Goal: Task Accomplishment & Management: Manage account settings

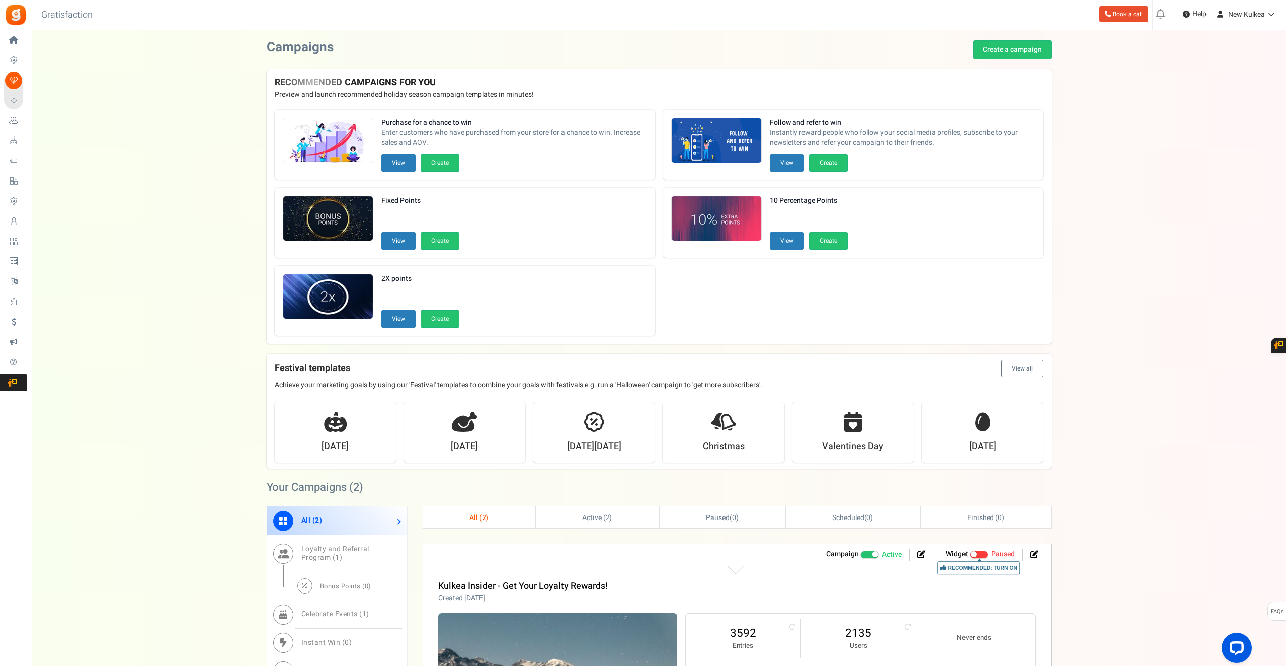
scroll to position [5, 0]
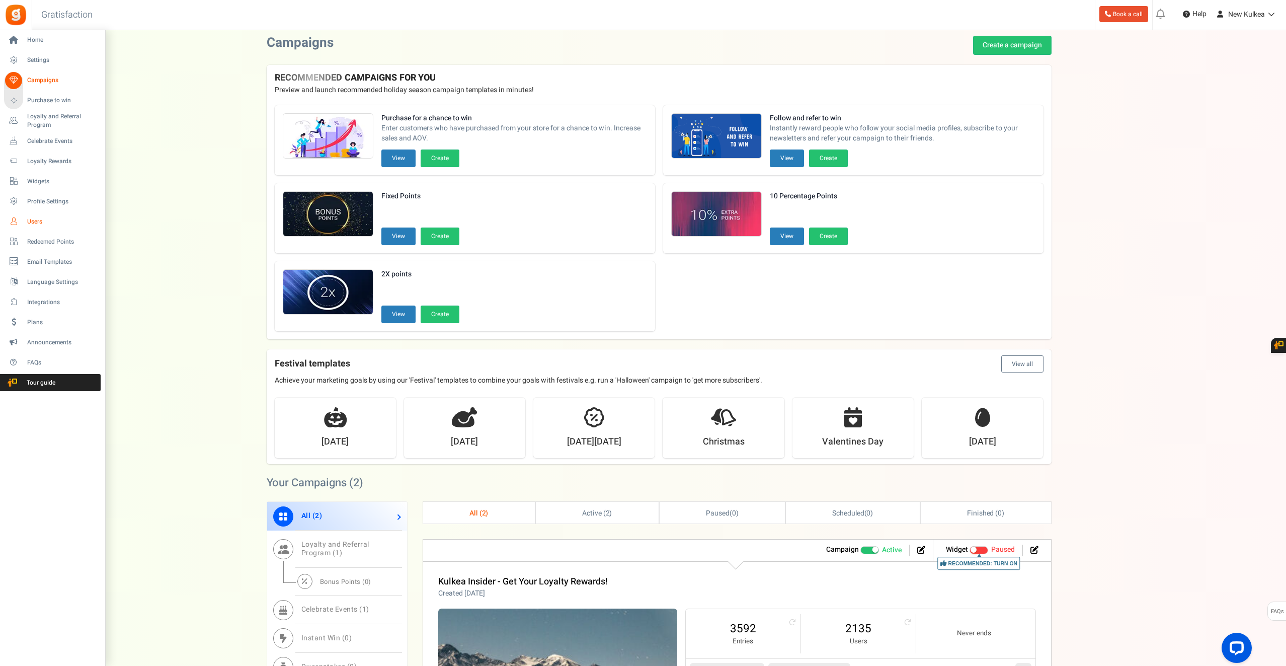
click at [41, 217] on span "Users" at bounding box center [62, 221] width 70 height 9
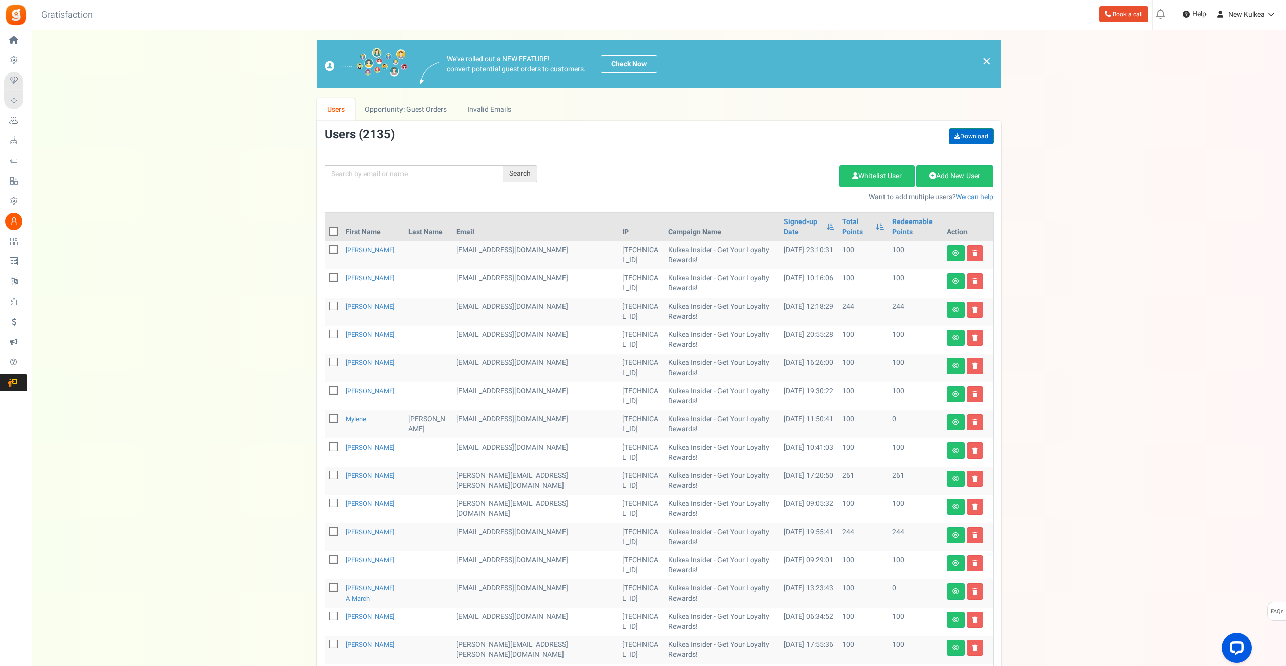
click at [974, 134] on link "Download" at bounding box center [971, 136] width 45 height 16
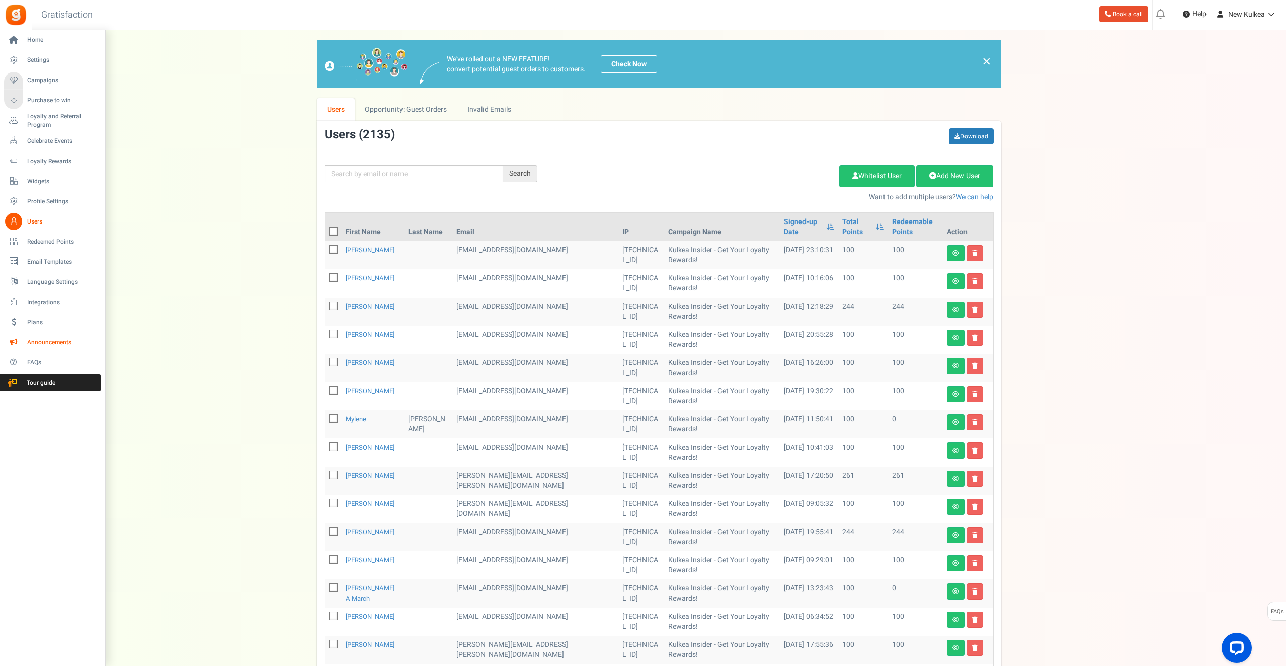
click at [40, 339] on span "Announcements" at bounding box center [62, 342] width 70 height 9
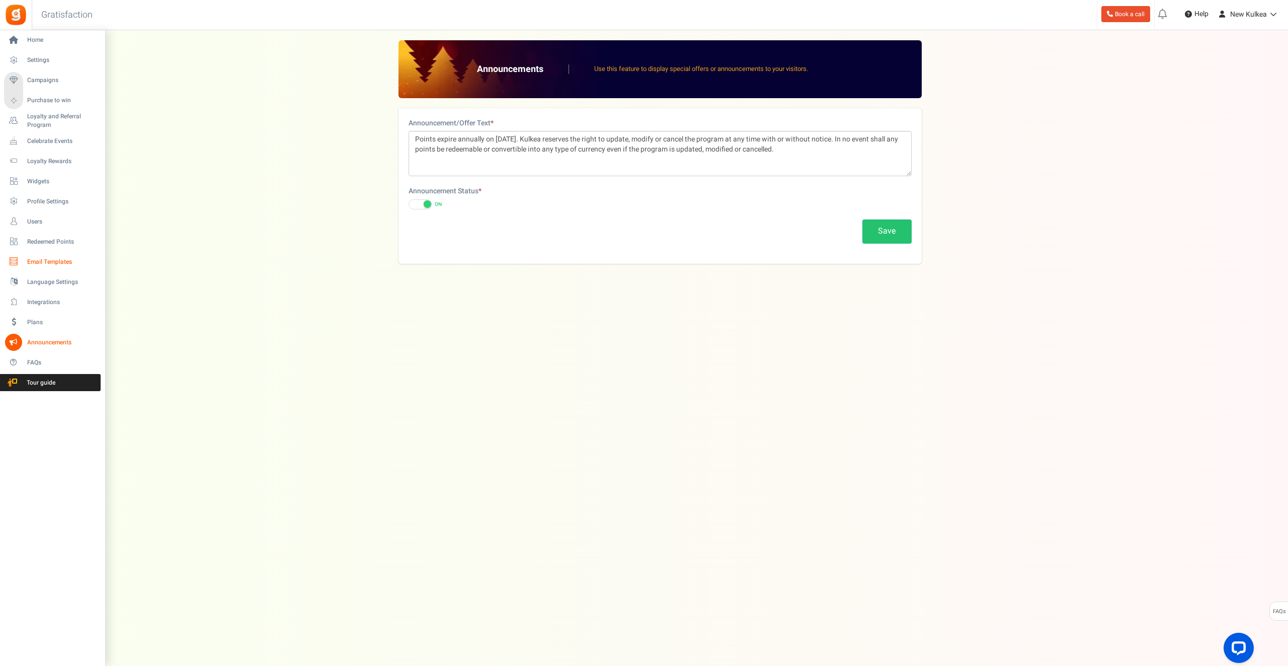
click at [49, 262] on span "Email Templates" at bounding box center [62, 262] width 70 height 9
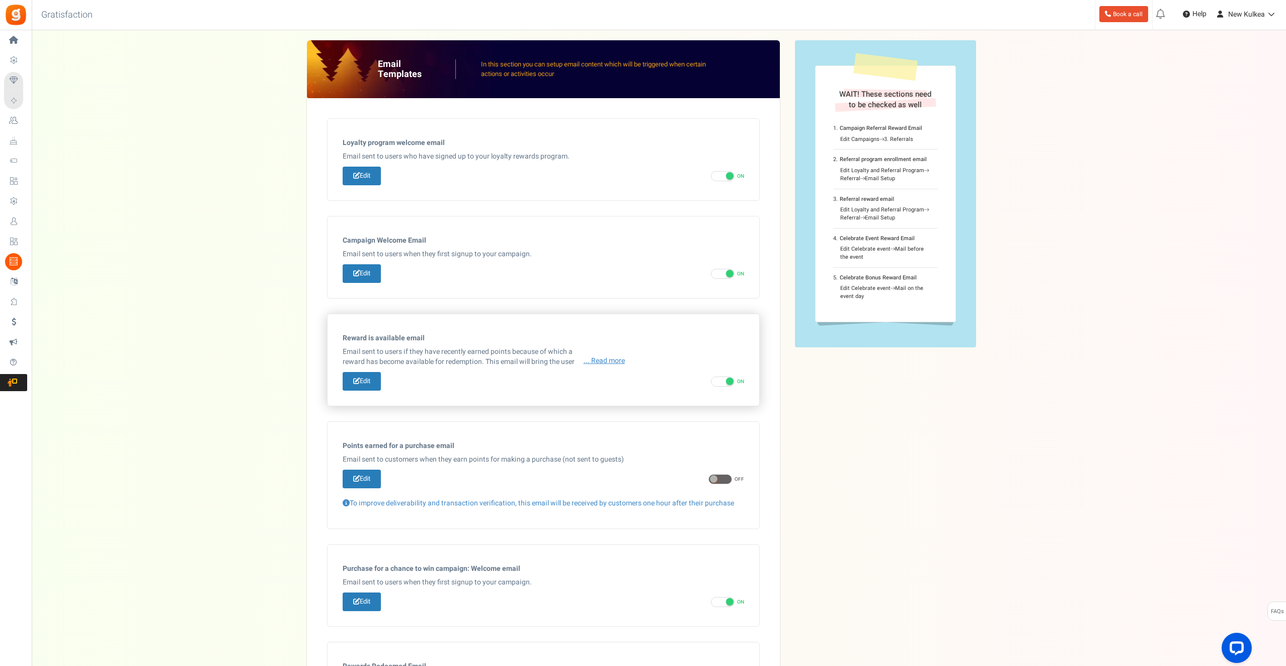
click at [606, 359] on span "... Read more" at bounding box center [604, 361] width 41 height 10
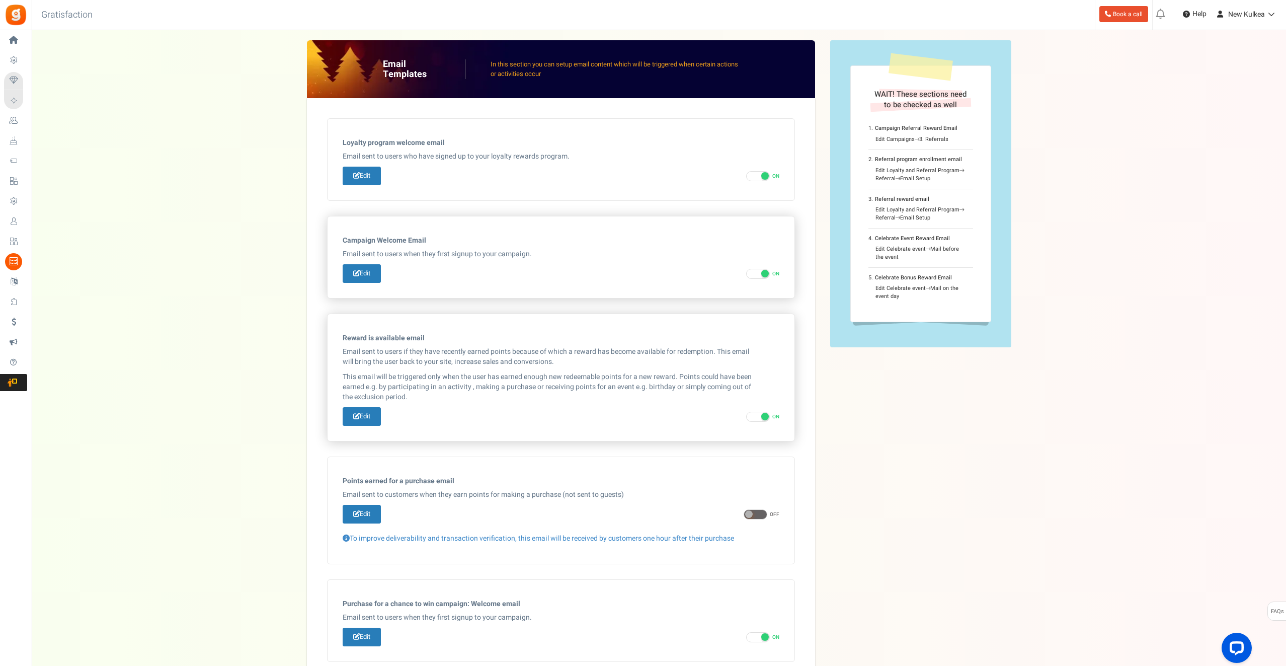
click at [452, 267] on div "Edit ON OFF Turn OFF this email? This will stop sending available rewards email…" at bounding box center [561, 273] width 437 height 19
click at [364, 271] on link "Edit" at bounding box center [362, 273] width 38 height 19
type input "Welcome to our [[Campaign Name]]"
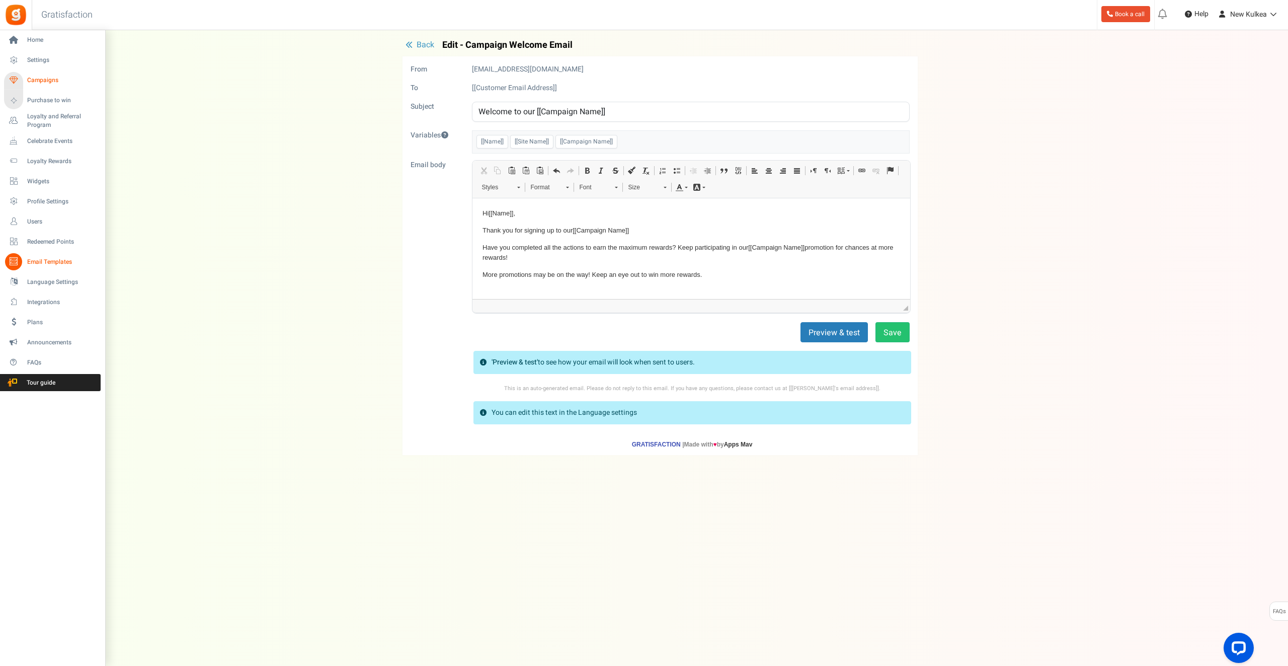
click at [44, 82] on span "Campaigns" at bounding box center [62, 80] width 70 height 9
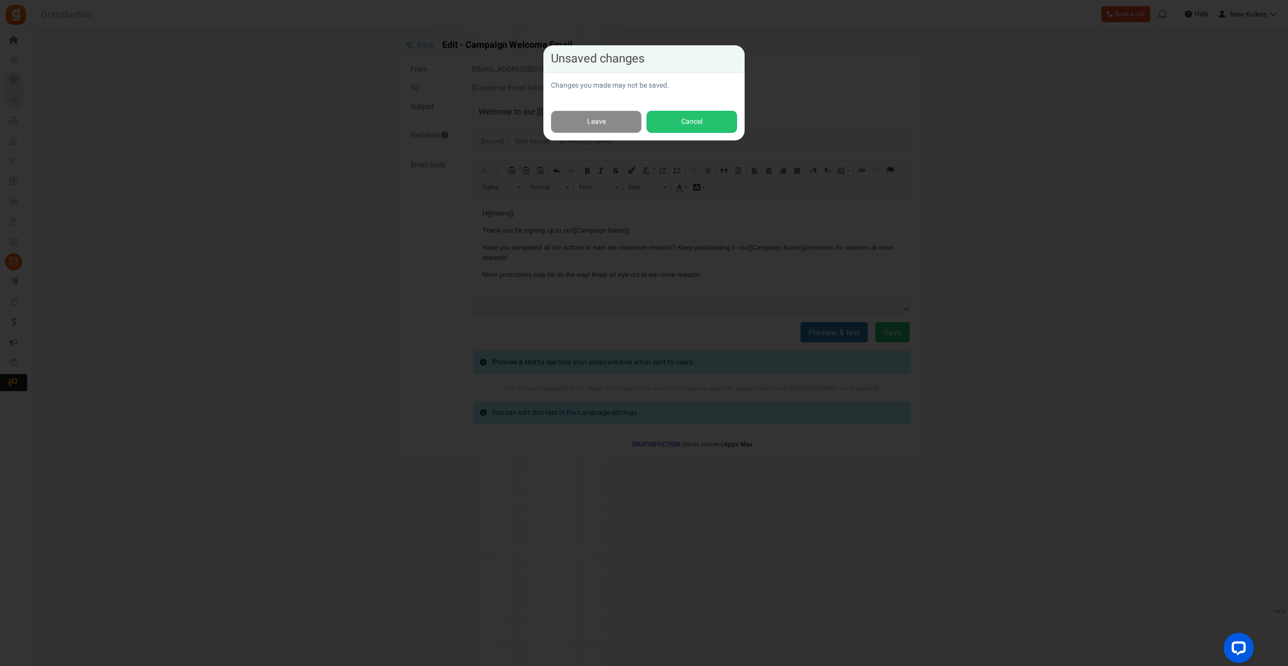
click at [591, 122] on link "Leave" at bounding box center [596, 122] width 91 height 23
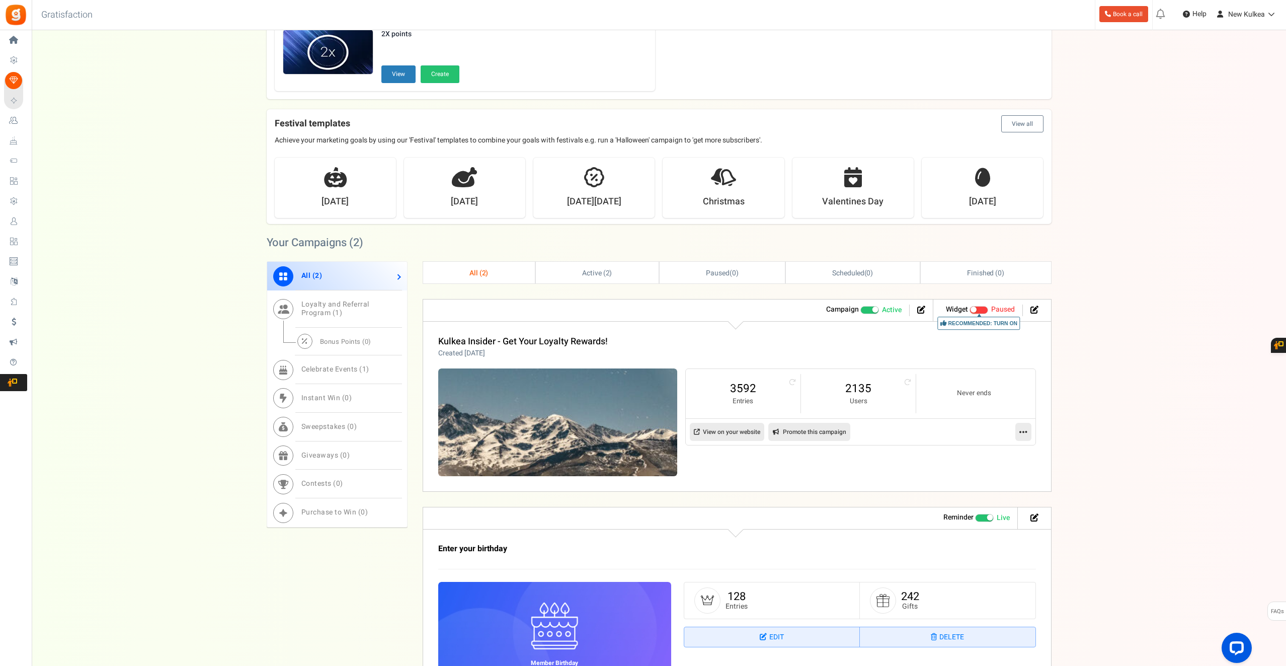
scroll to position [328, 0]
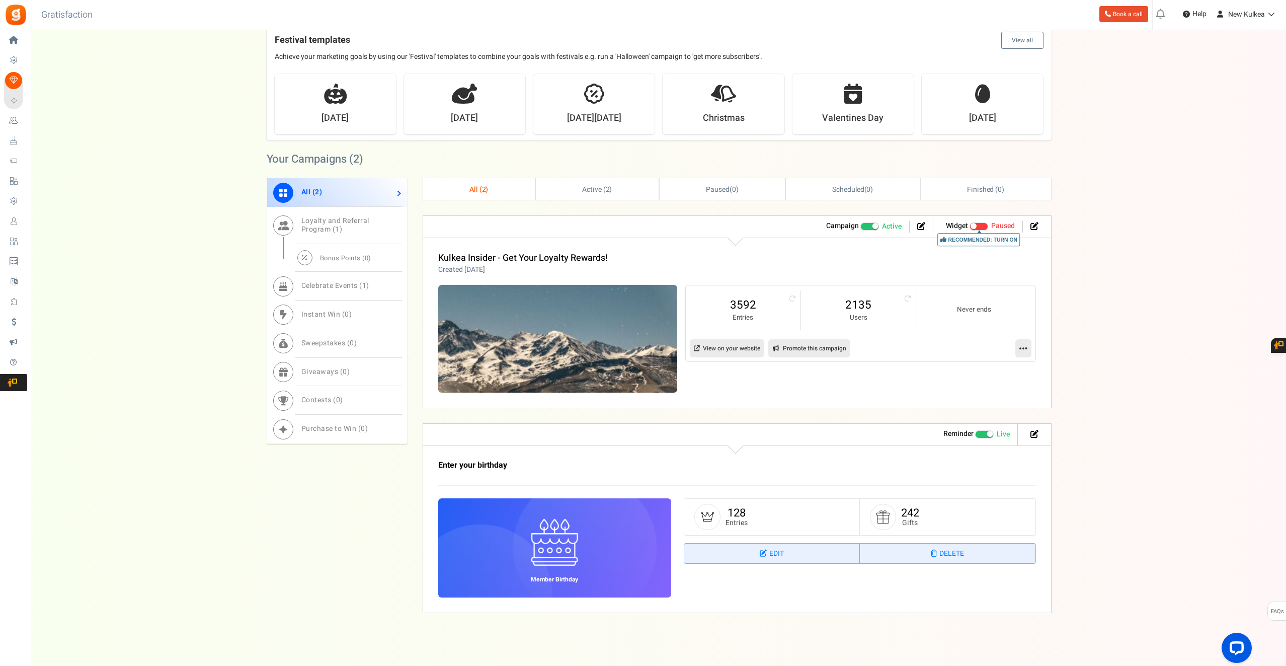
click at [976, 255] on div "Kulkea Insider - Get Your Loyalty Rewards! Created [DATE]" at bounding box center [737, 264] width 598 height 22
click at [1032, 224] on icon at bounding box center [1034, 226] width 8 height 8
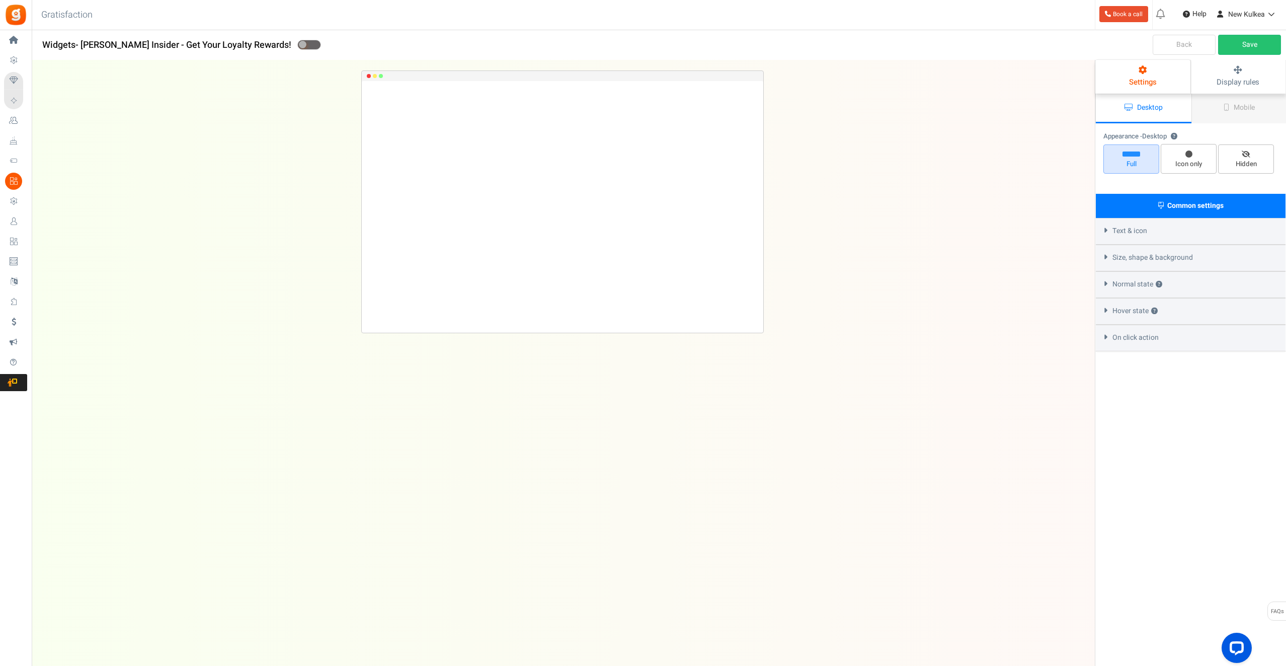
radio input "true"
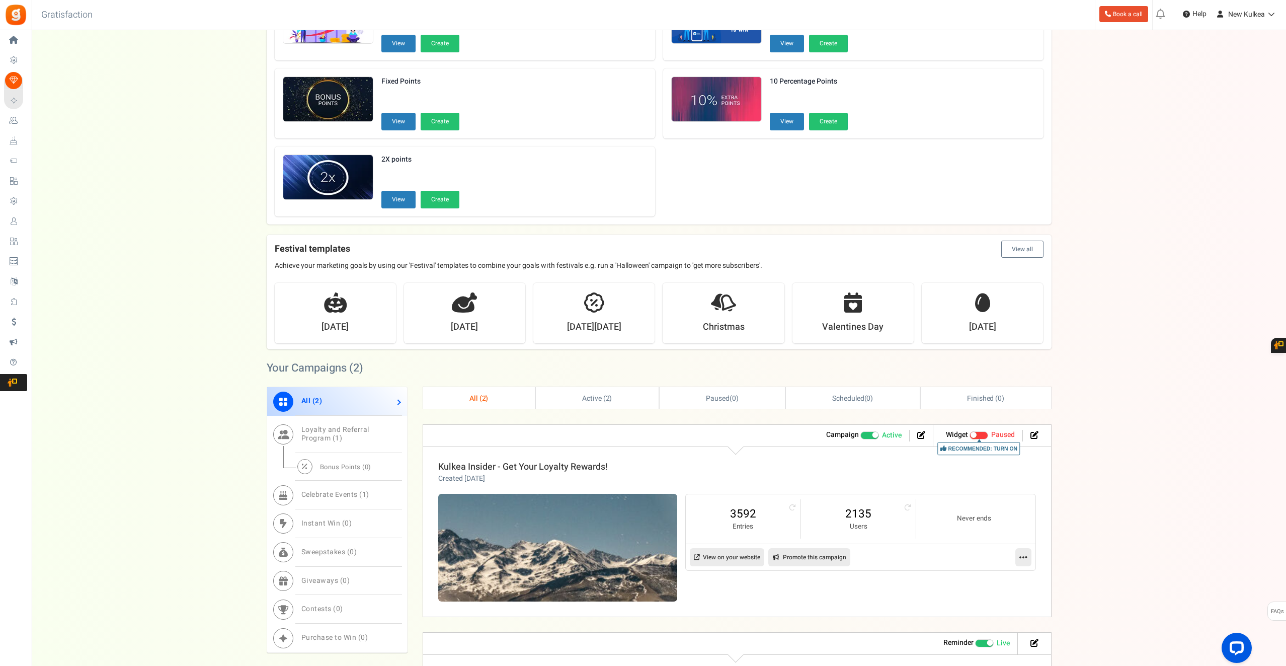
scroll to position [202, 0]
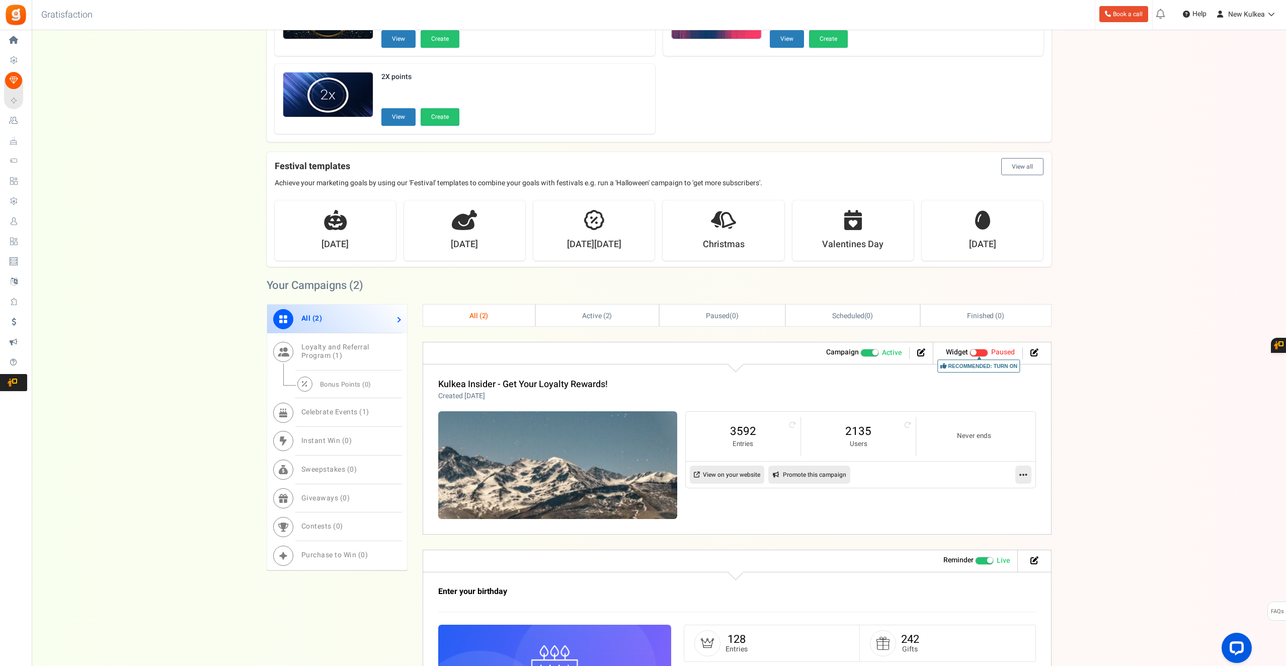
click at [1024, 470] on icon at bounding box center [1023, 474] width 8 height 9
click at [980, 500] on link "Edit" at bounding box center [991, 499] width 74 height 19
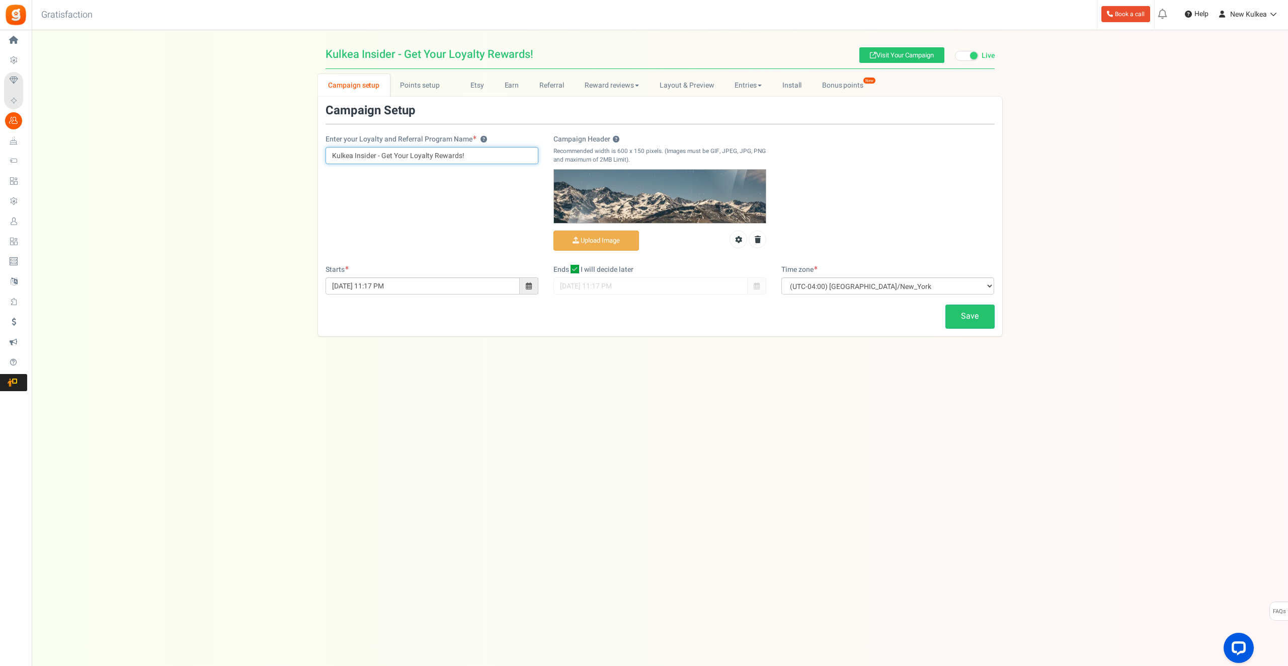
drag, startPoint x: 376, startPoint y: 154, endPoint x: 511, endPoint y: 156, distance: 134.8
click at [511, 156] on input "Kulkea Insider - Get Your Loyalty Rewards!" at bounding box center [432, 155] width 213 height 17
type input "Kulkea Insider Loyalty Program"
click at [456, 238] on div "Enter your Loyalty and Referral Program Name ? Kulkea Insider Loyalty Program C…" at bounding box center [660, 184] width 684 height 160
click at [963, 318] on link "Save" at bounding box center [969, 316] width 49 height 24
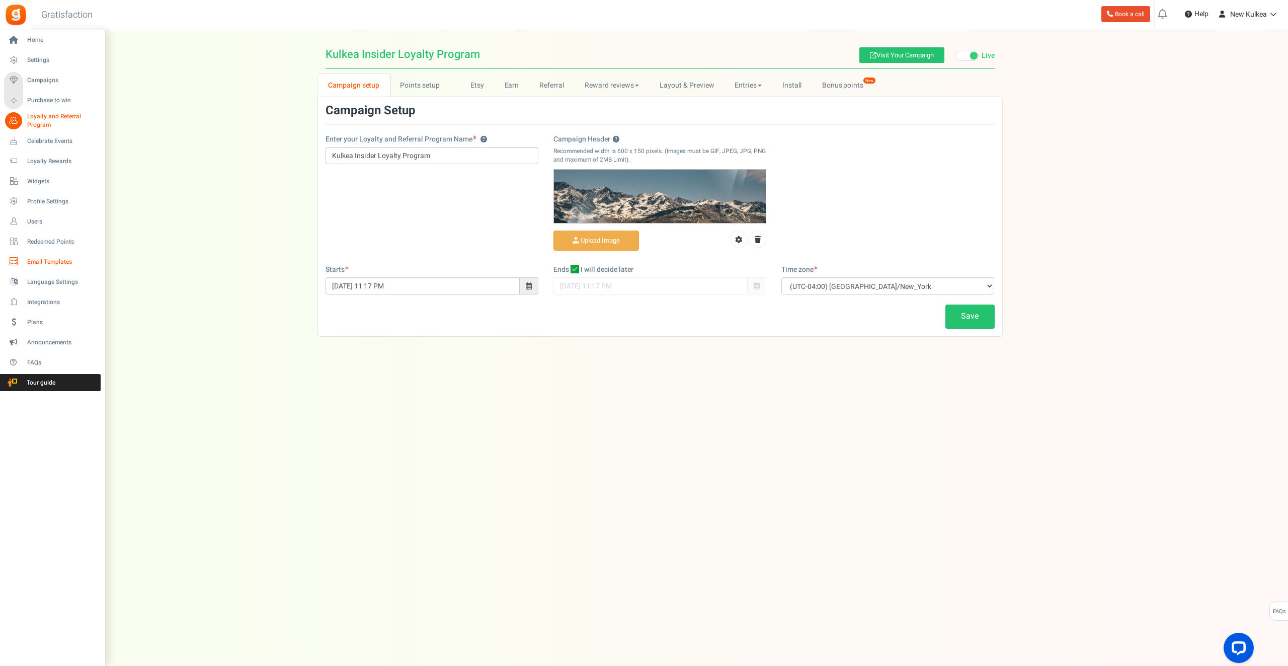
click at [41, 262] on span "Email Templates" at bounding box center [62, 262] width 70 height 9
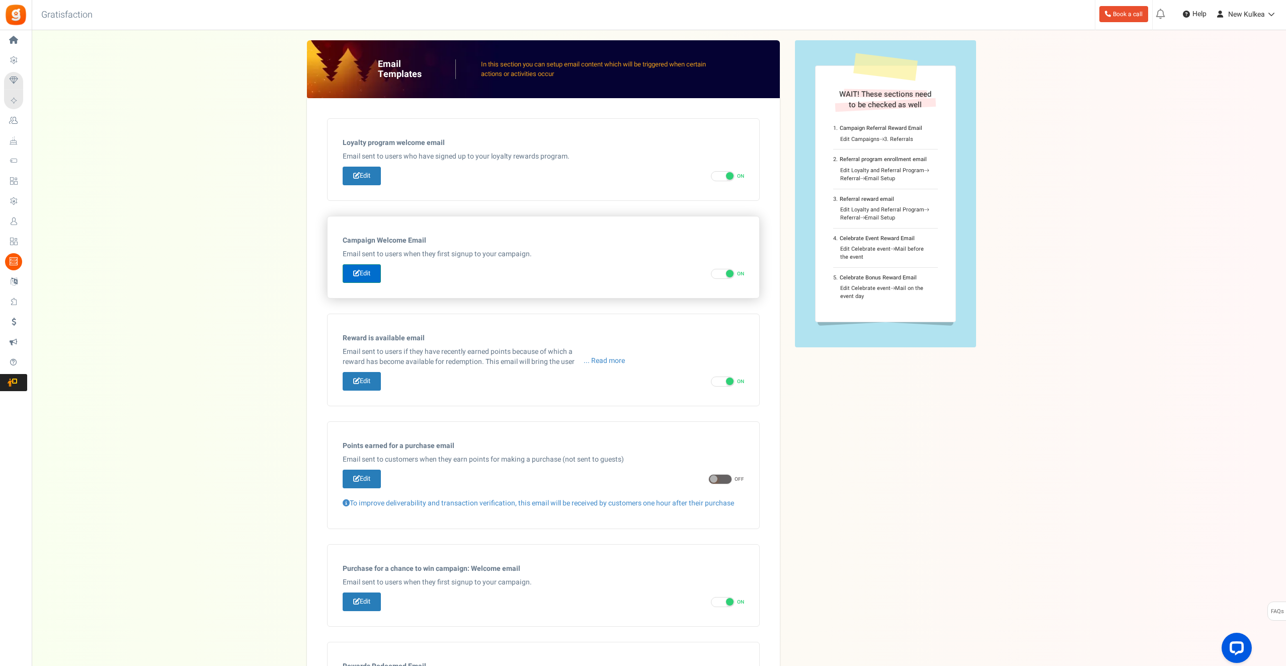
click at [359, 273] on link "Edit" at bounding box center [362, 273] width 38 height 19
type input "Welcome to our [[Campaign Name]]"
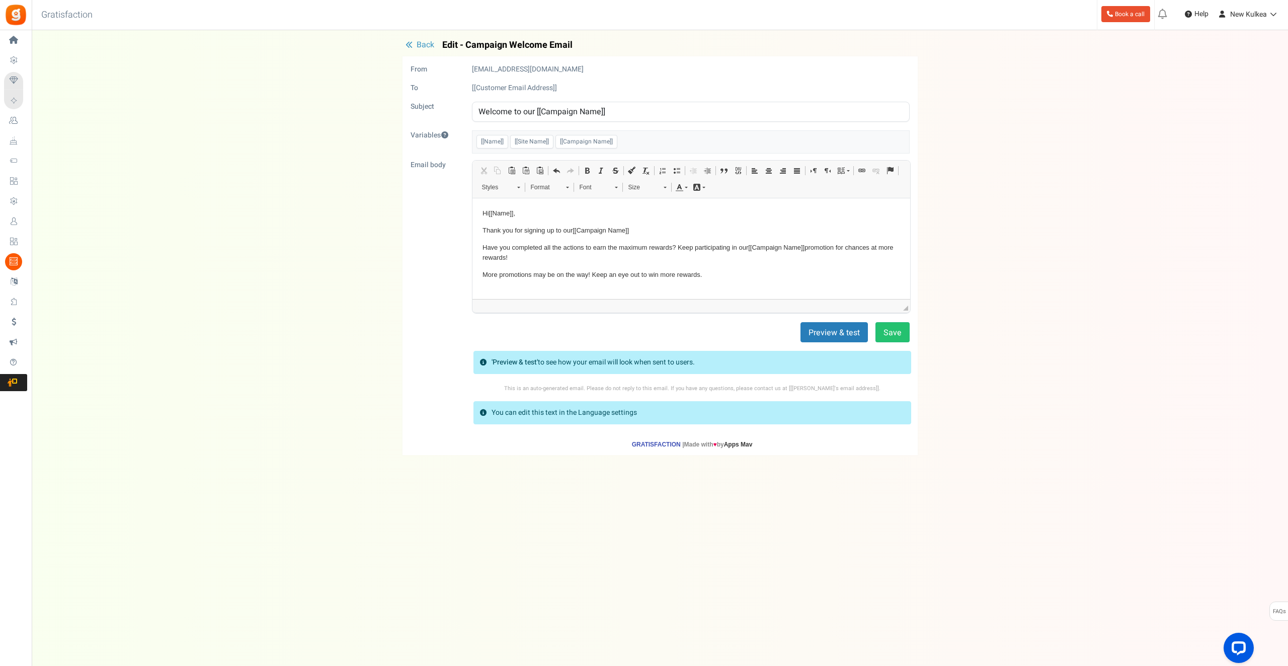
click at [570, 266] on body "Hi [[Name]] , Thank you for signing up to our [[Campaign Name]] Have you comple…" at bounding box center [691, 266] width 418 height 117
click at [212, 127] on div "Back Edit - Campaign Welcome Email From [EMAIL_ADDRESS][DOMAIN_NAME] To [[Custo…" at bounding box center [660, 247] width 1236 height 415
click at [424, 40] on span "Back" at bounding box center [426, 45] width 18 height 12
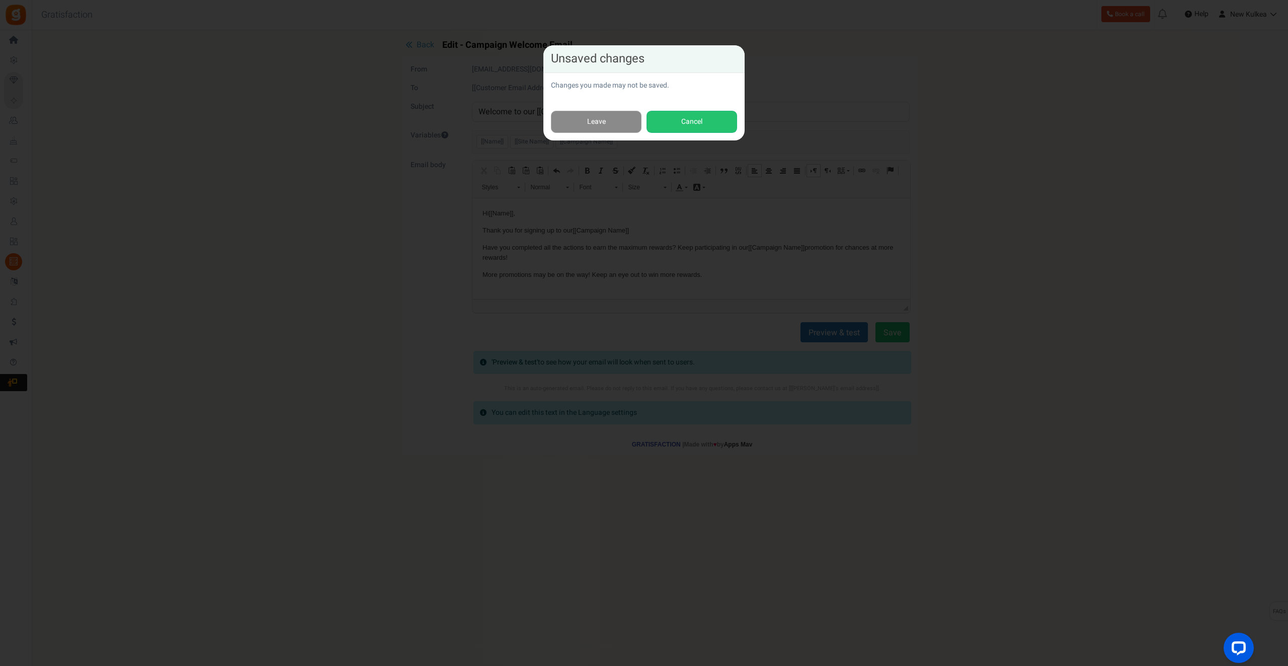
click at [595, 121] on link "Leave" at bounding box center [596, 122] width 91 height 23
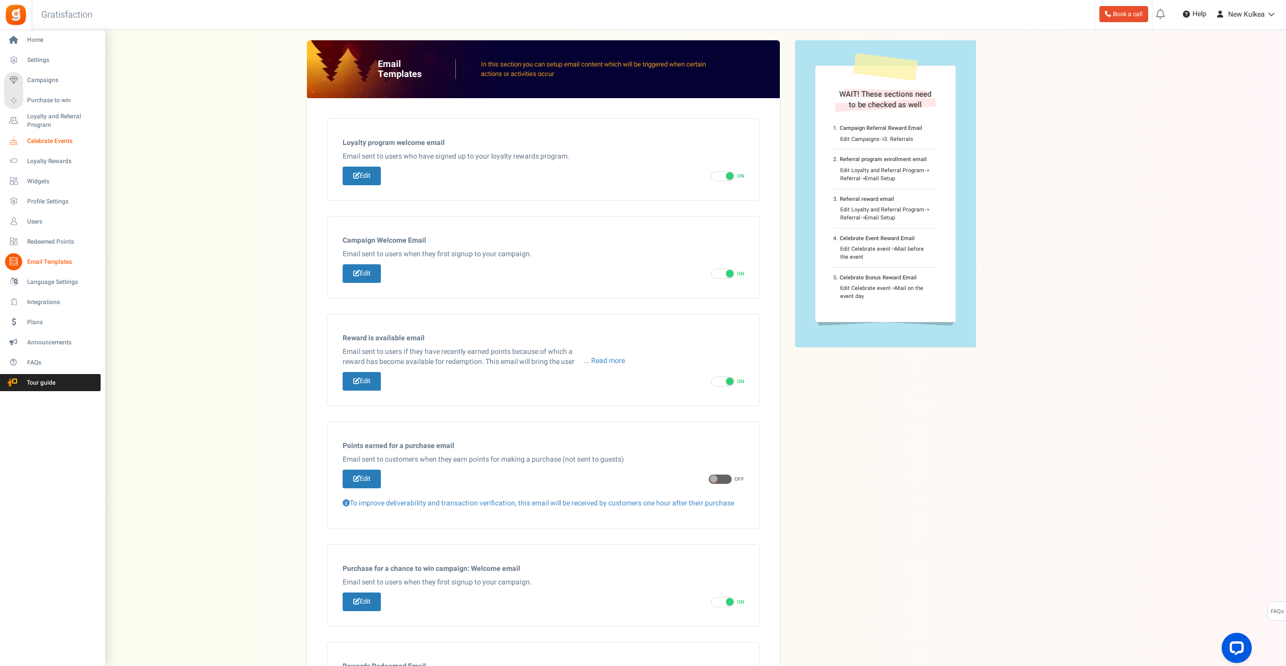
click at [51, 138] on span "Celebrate Events" at bounding box center [62, 141] width 70 height 9
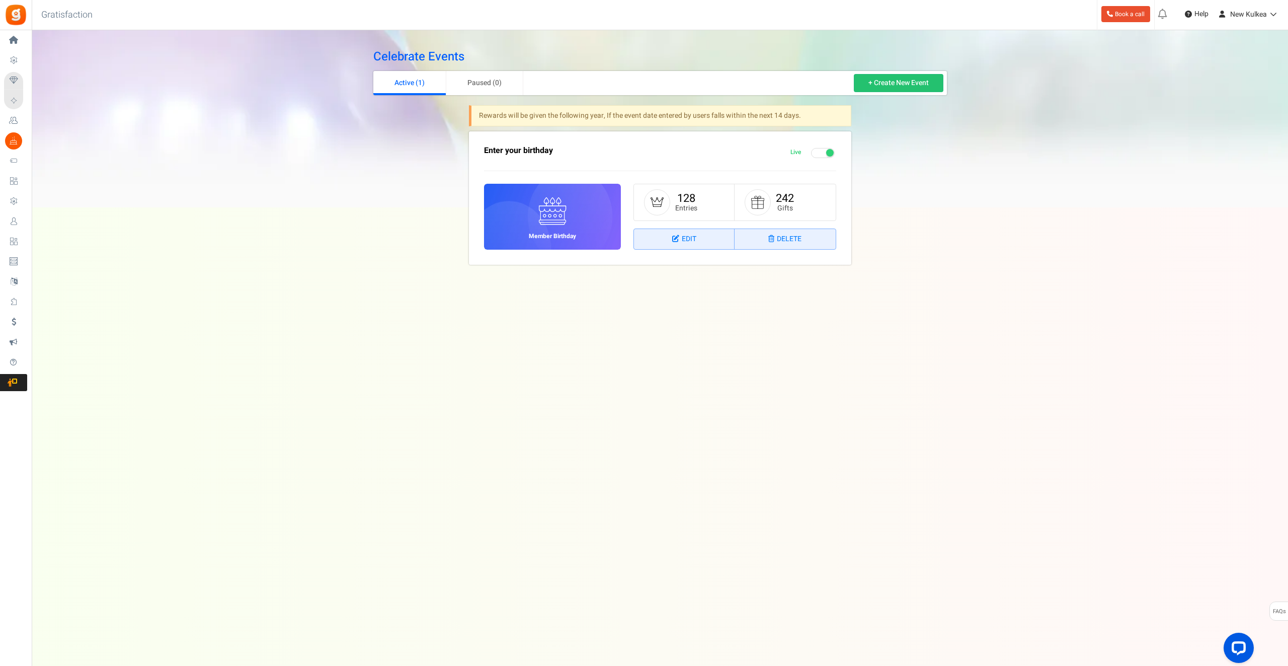
click at [534, 225] on figcaption "Member Birthday" at bounding box center [552, 217] width 137 height 66
click at [926, 84] on link "+ Create New Event" at bounding box center [899, 83] width 90 height 18
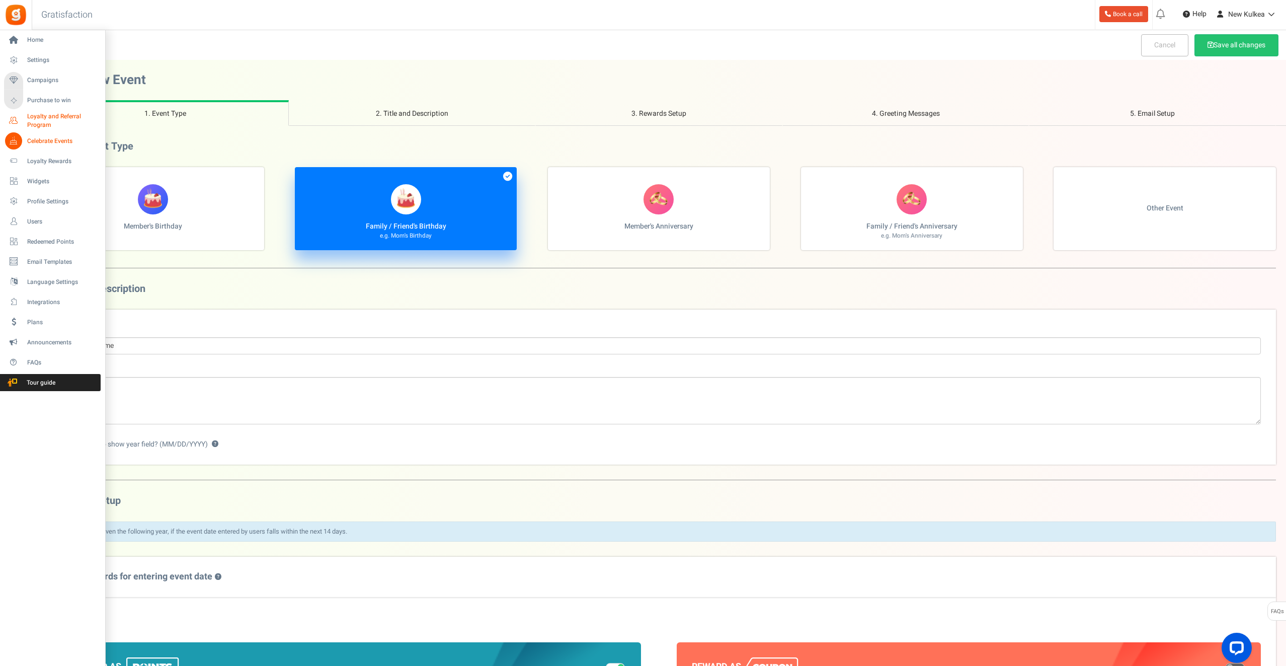
click at [39, 123] on span "Loyalty and Referral Program" at bounding box center [63, 120] width 73 height 17
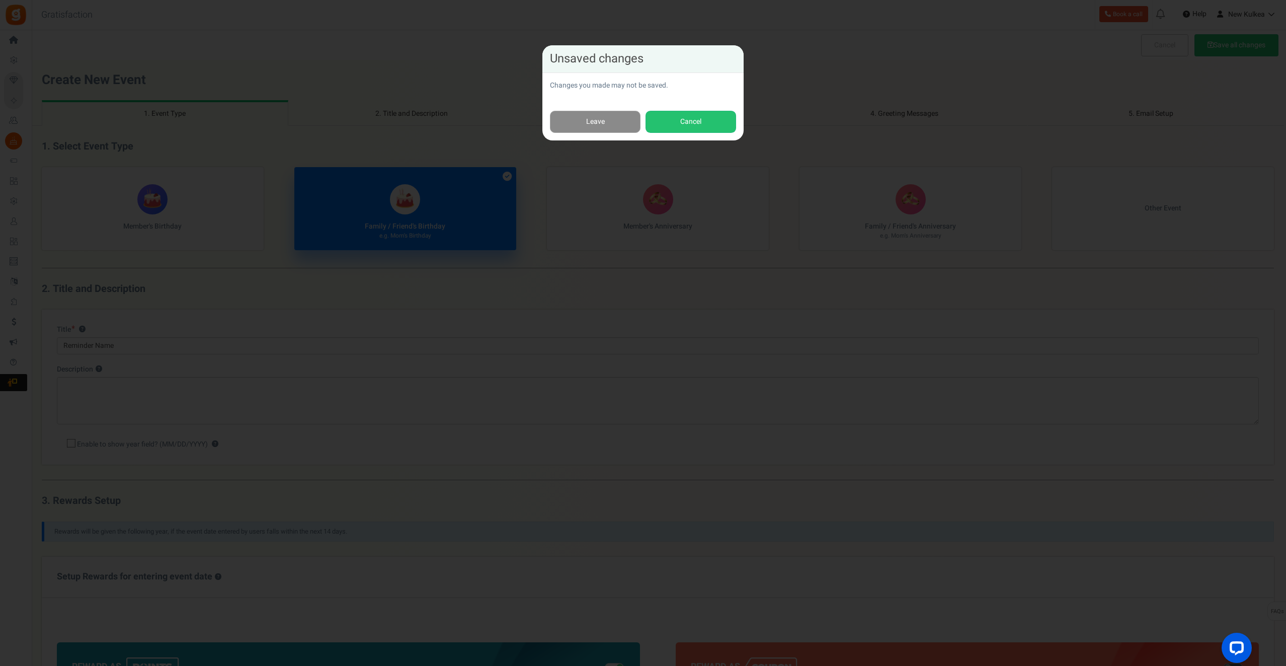
click at [567, 118] on link "Leave" at bounding box center [595, 122] width 91 height 23
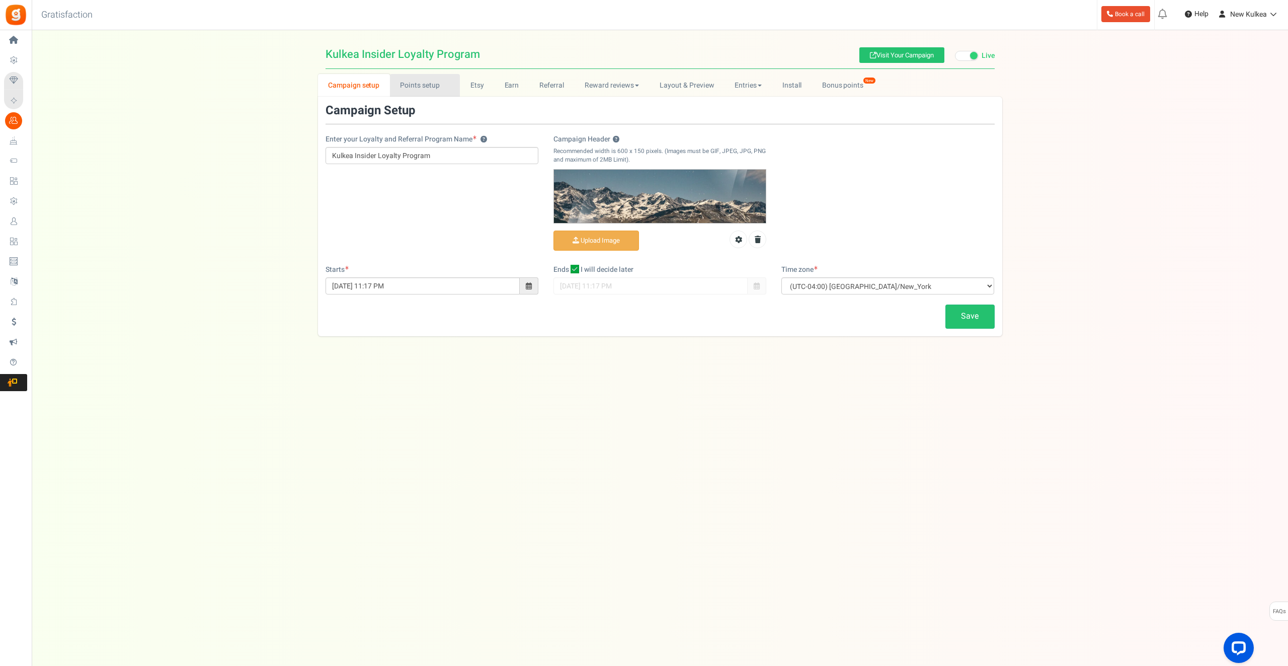
click at [429, 89] on link "Points setup New" at bounding box center [425, 85] width 70 height 23
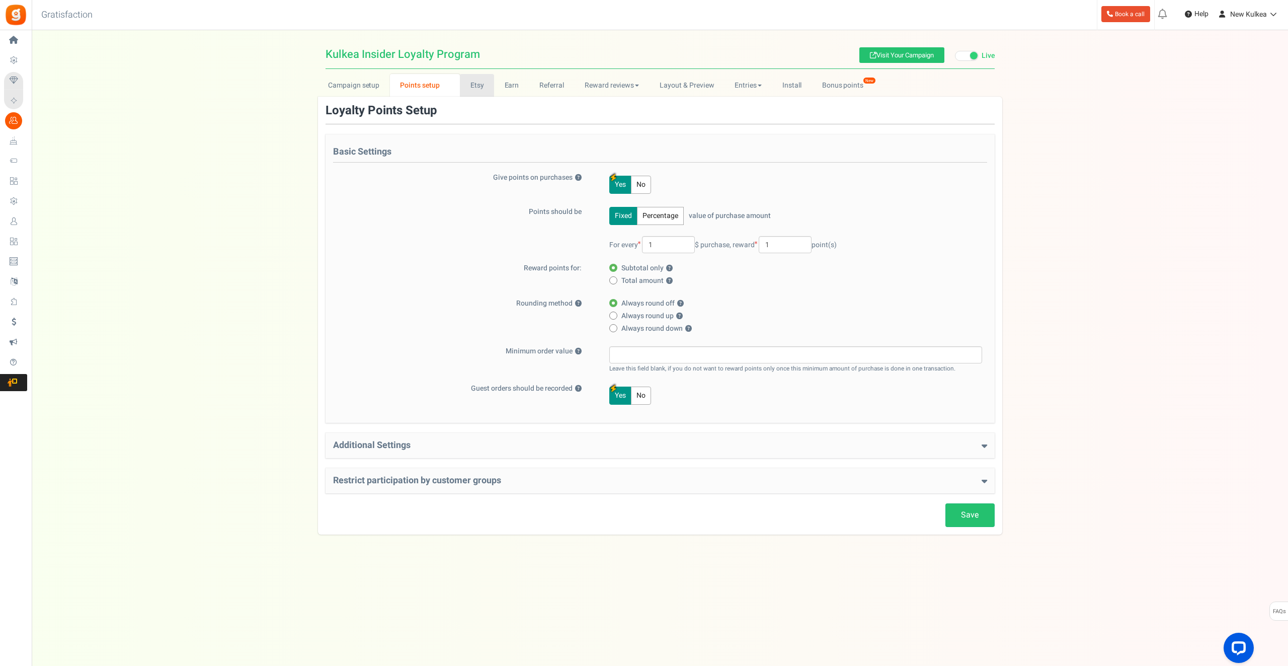
click at [474, 88] on link "Etsy" at bounding box center [477, 85] width 34 height 23
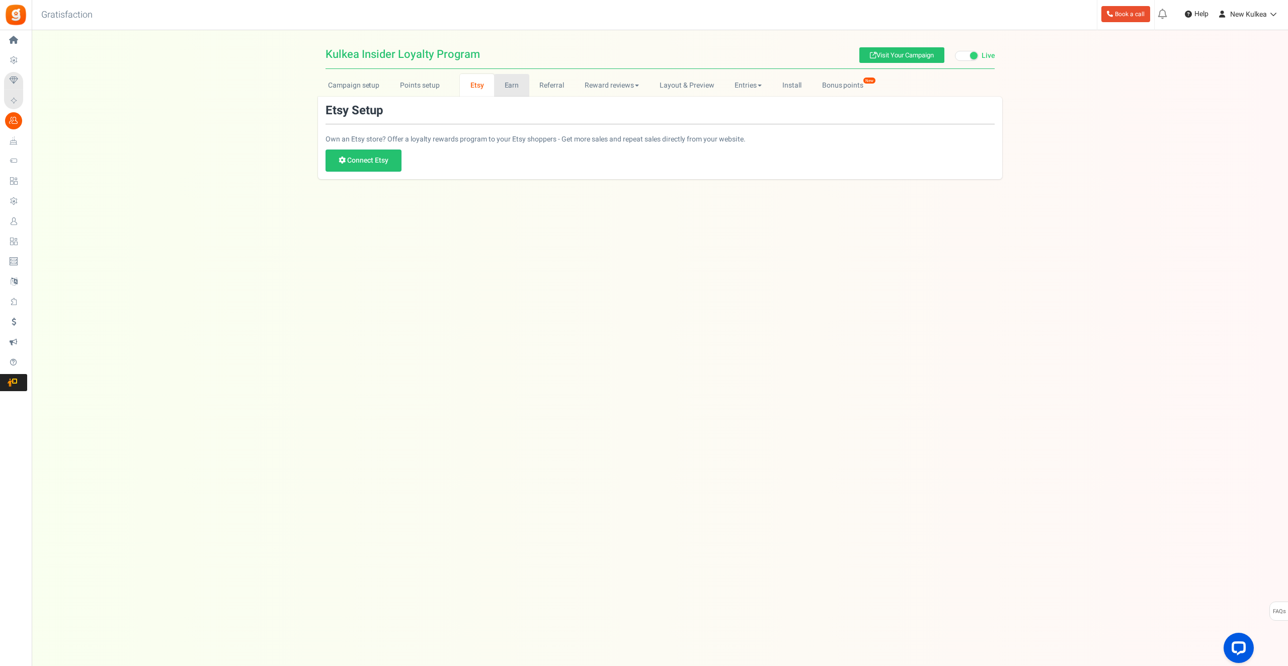
click at [516, 90] on link "Earn" at bounding box center [511, 85] width 35 height 23
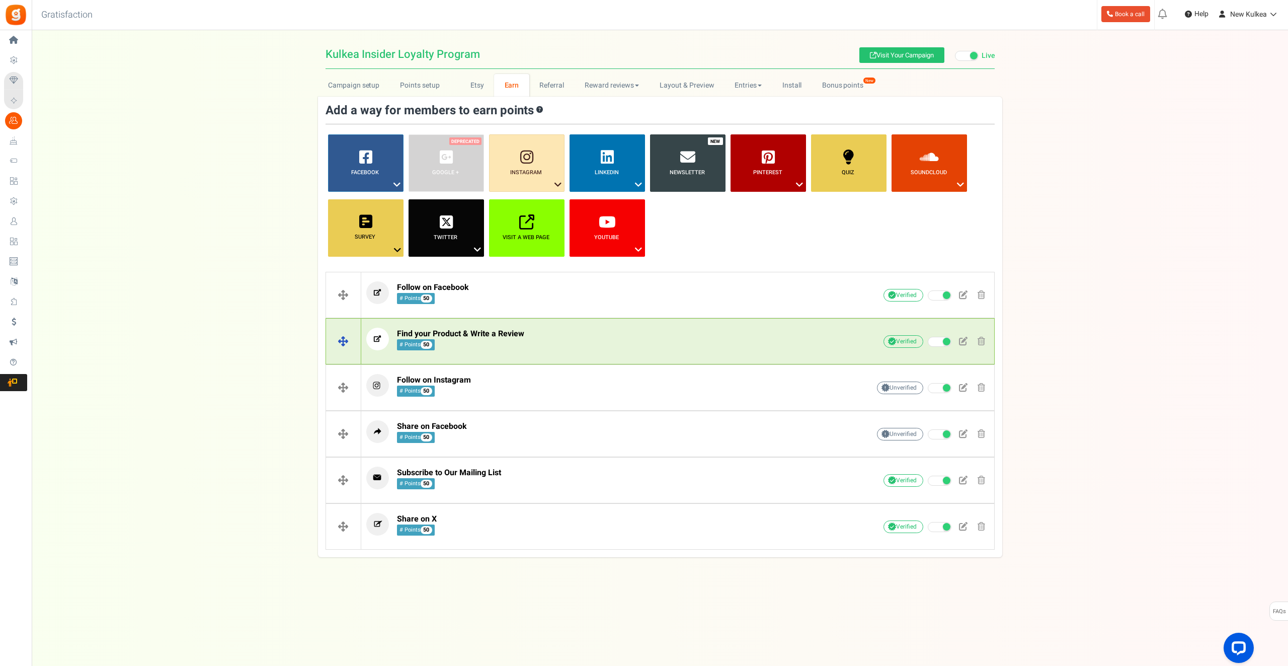
click at [498, 340] on span "Find your Product & Write a Review # Points 50" at bounding box center [460, 340] width 127 height 22
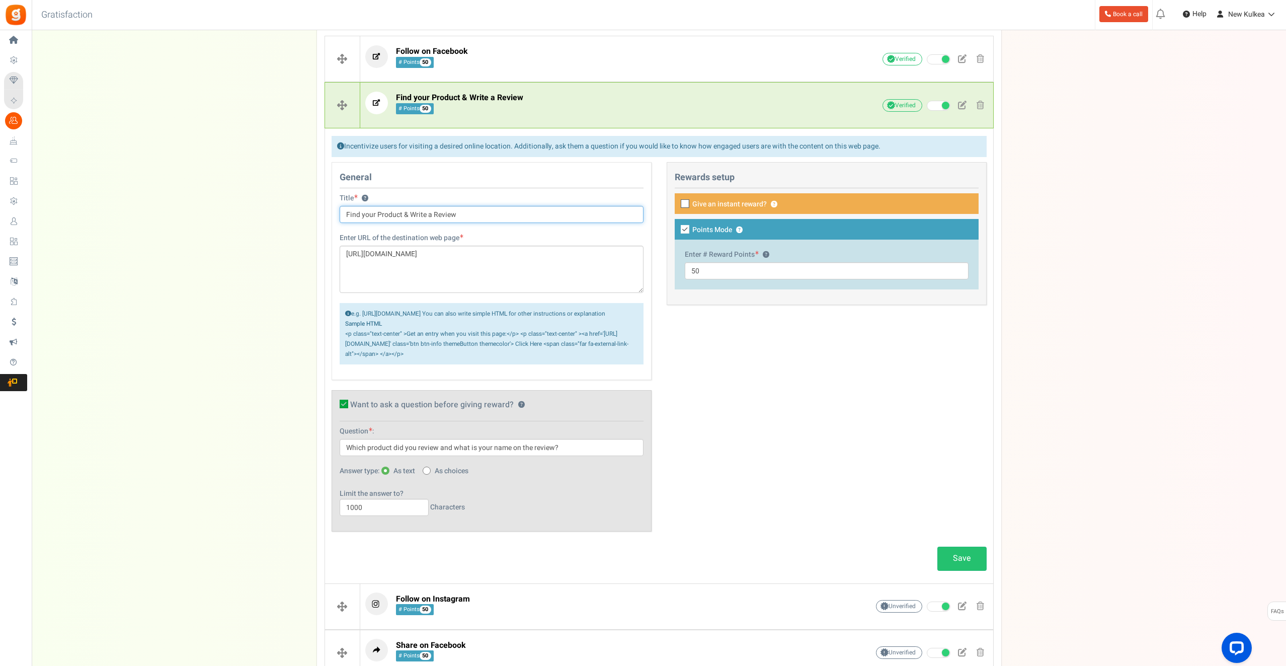
scroll to position [232, 0]
